Goal: Check status: Check status

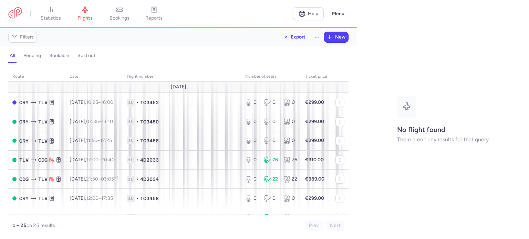
scroll to position [241, 0]
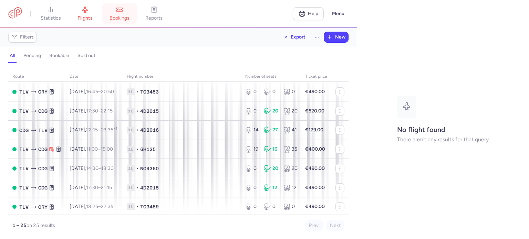
click at [112, 12] on link "bookings" at bounding box center [119, 13] width 34 height 15
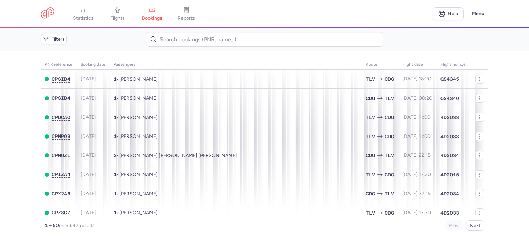
click at [172, 44] on input at bounding box center [264, 39] width 237 height 15
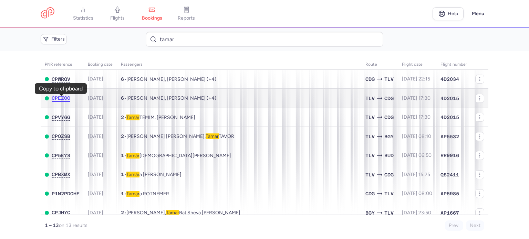
type input "tamar"
click at [63, 99] on span "CPEZOO" at bounding box center [61, 98] width 19 height 6
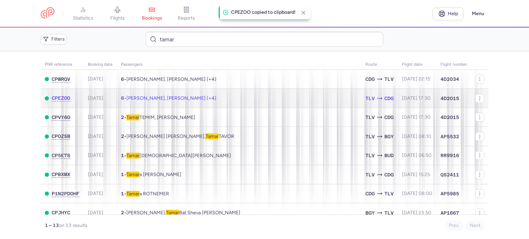
click at [142, 101] on span "[PERSON_NAME], [PERSON_NAME] (+4)" at bounding box center [171, 98] width 90 height 6
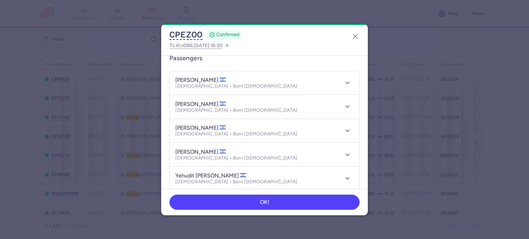
scroll to position [34, 0]
